Goal: Information Seeking & Learning: Understand process/instructions

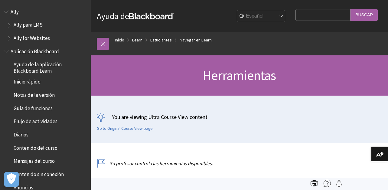
scroll to position [602, 0]
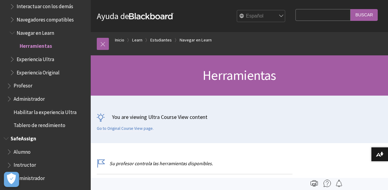
click at [44, 151] on span "Alumno" at bounding box center [47, 151] width 80 height 10
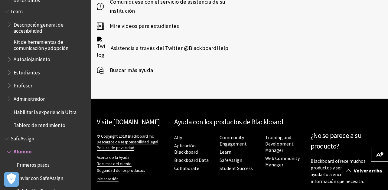
scroll to position [453, 0]
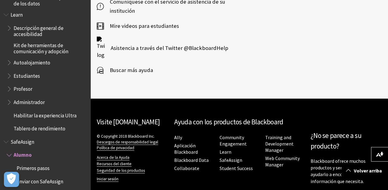
click at [30, 78] on span "Estudiantes" at bounding box center [27, 75] width 26 height 8
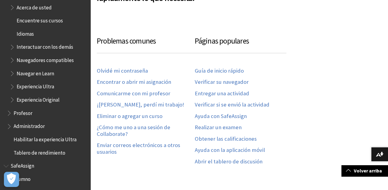
scroll to position [296, 0]
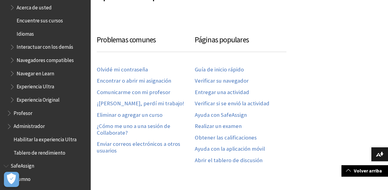
click at [133, 111] on div "Olvidé mi contraseña Encontrar o abrir mi asignación Comunicarme con mi profeso…" at bounding box center [146, 109] width 98 height 99
click at [135, 113] on link "Eliminar o agregar un curso" at bounding box center [130, 114] width 66 height 7
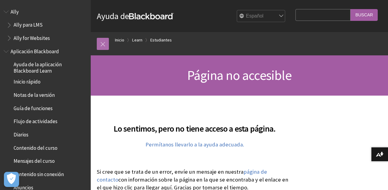
click at [101, 44] on link at bounding box center [103, 44] width 12 height 12
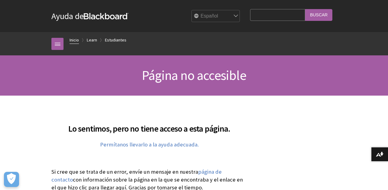
click at [74, 40] on link "Inicio" at bounding box center [73, 40] width 9 height 8
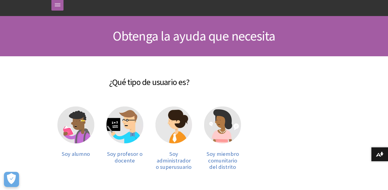
scroll to position [44, 0]
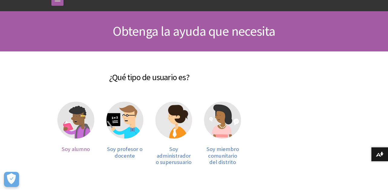
click at [70, 124] on img at bounding box center [75, 119] width 37 height 37
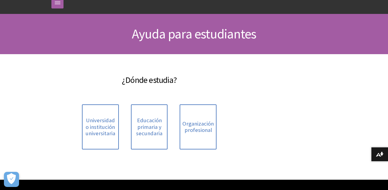
scroll to position [43, 0]
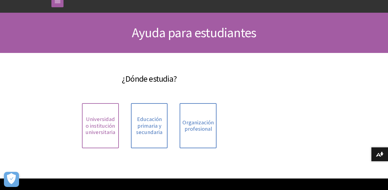
click at [112, 116] on span "Universidad o institución universitaria" at bounding box center [100, 126] width 30 height 20
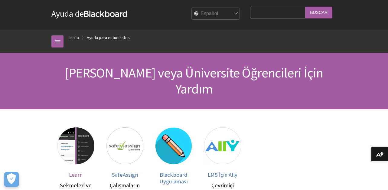
scroll to position [2, 0]
click at [66, 45] on ol "Inicio Inicio Ayuda para estudiantes" at bounding box center [199, 39] width 273 height 18
click at [56, 43] on link at bounding box center [57, 42] width 12 height 12
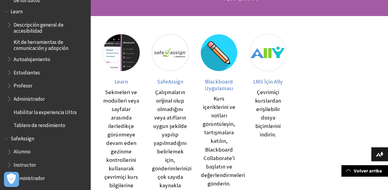
scroll to position [0, 0]
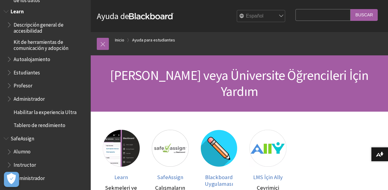
click at [45, 68] on span "Estudiantes" at bounding box center [47, 72] width 80 height 10
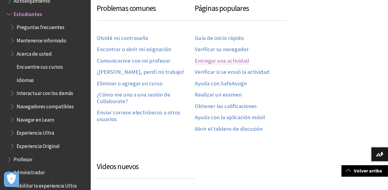
click at [219, 62] on link "Entregar una actividad" at bounding box center [222, 60] width 54 height 7
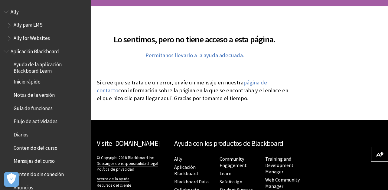
scroll to position [89, 0]
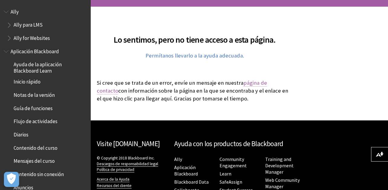
click at [241, 83] on link "página de contacto" at bounding box center [182, 86] width 170 height 15
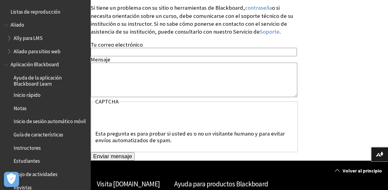
scroll to position [136, 0]
